Goal: Find specific page/section: Find specific page/section

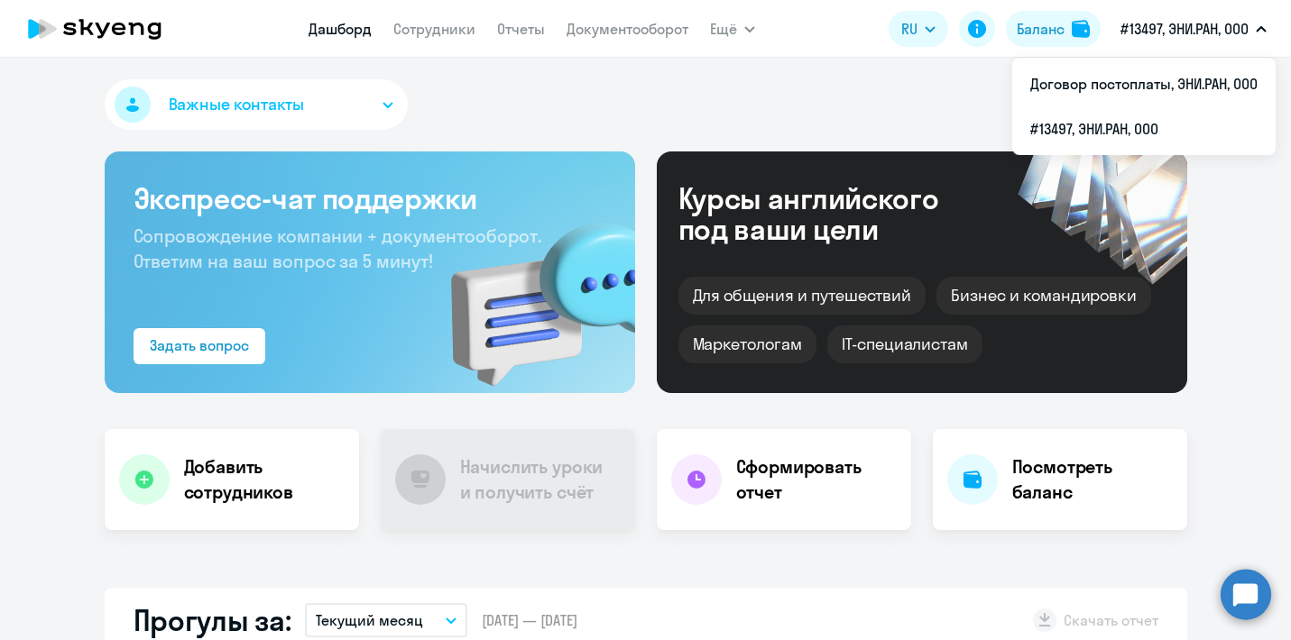
click at [1132, 98] on li "Договор постоплаты, ЭНИ.РАН, ООО" at bounding box center [1143, 83] width 263 height 45
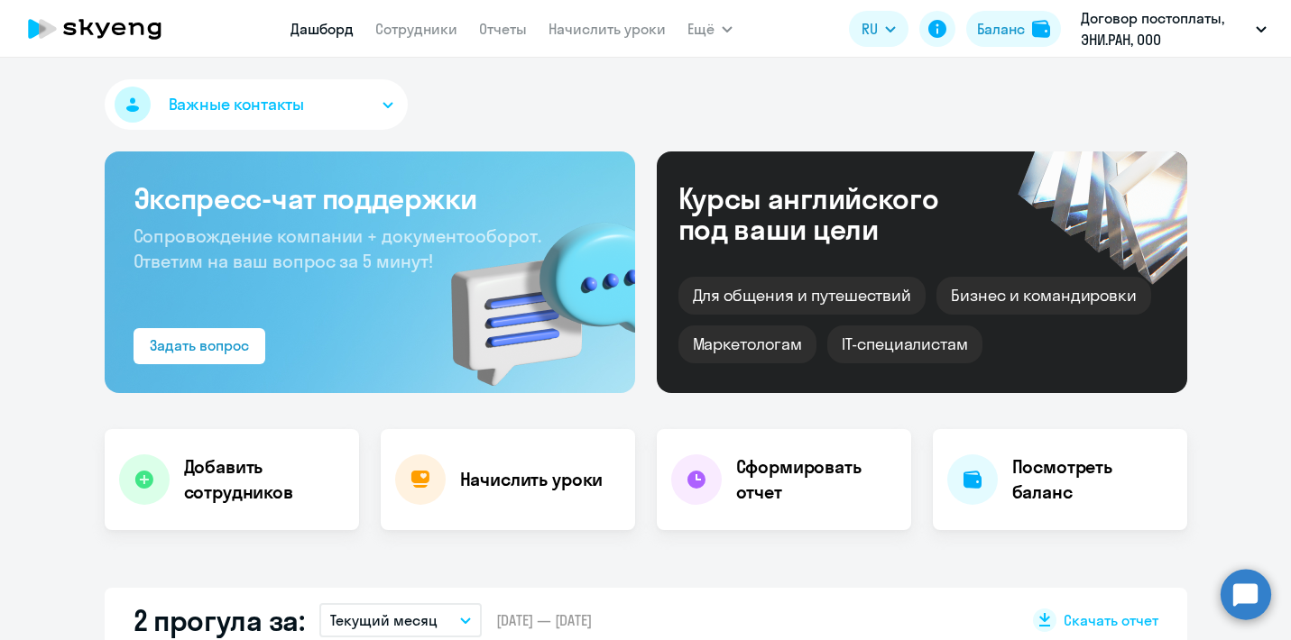
select select "30"
click at [407, 30] on link "Сотрудники" at bounding box center [416, 29] width 82 height 18
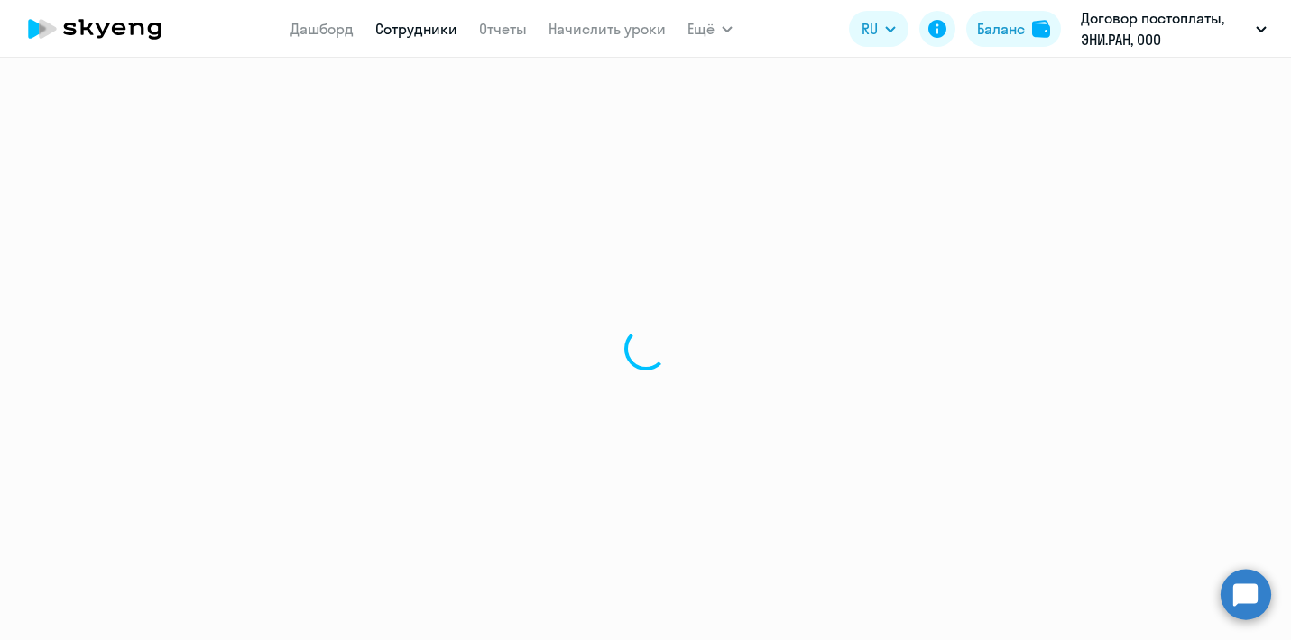
select select "30"
